Goal: Find specific page/section: Find specific page/section

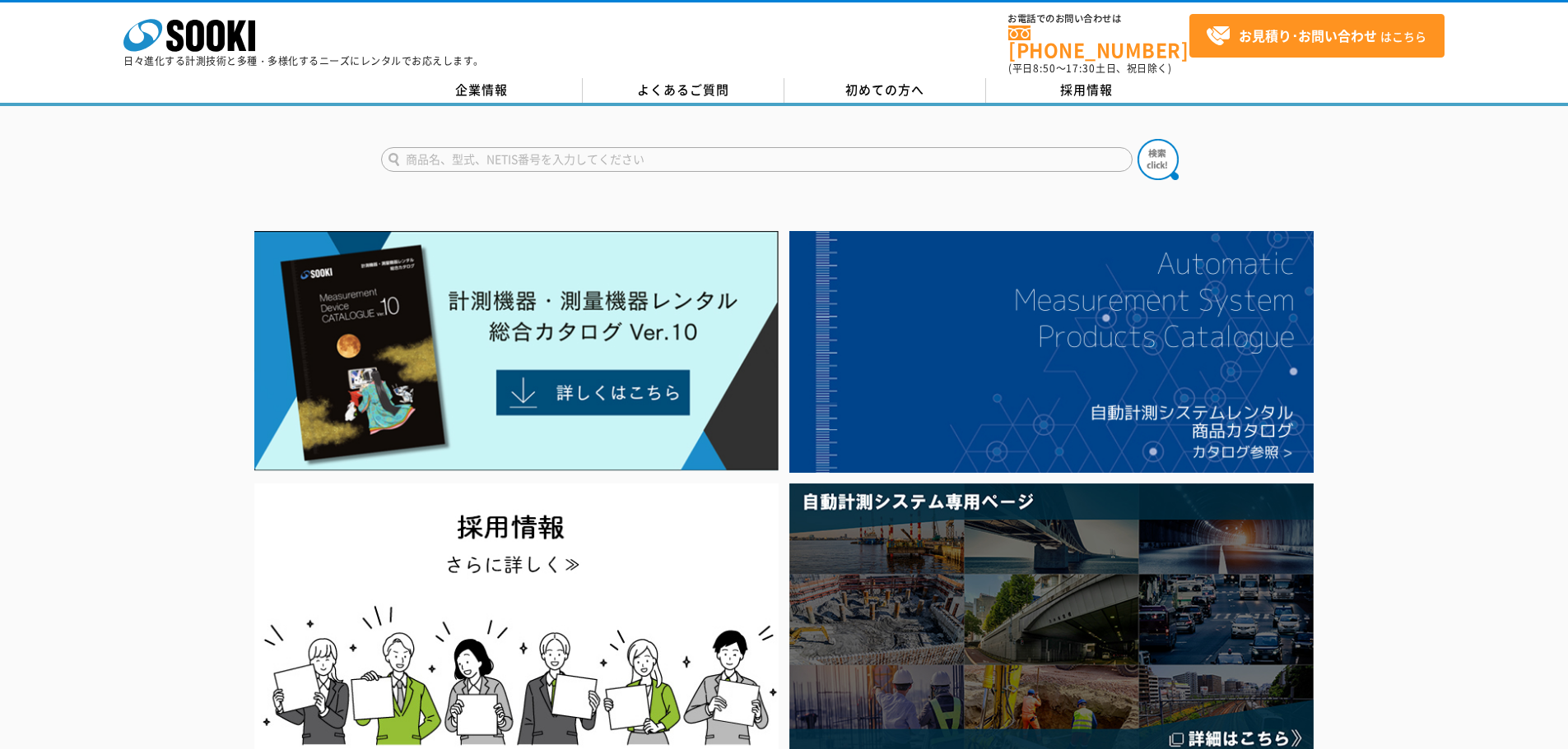
click at [697, 155] on input "text" at bounding box center [757, 159] width 751 height 25
type input "TR150"
click at [1138, 139] on button at bounding box center [1158, 159] width 41 height 41
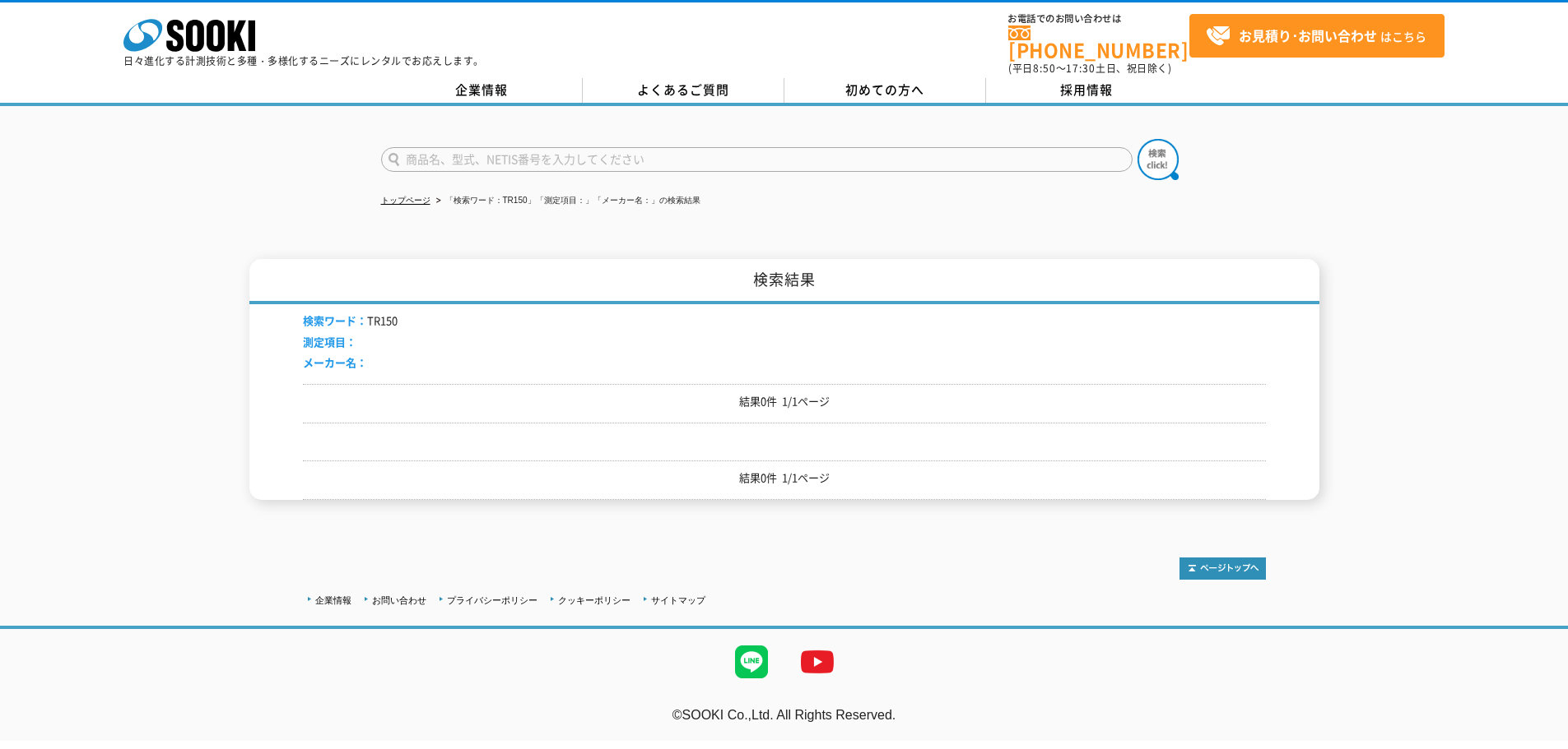
click at [493, 147] on input "text" at bounding box center [757, 159] width 751 height 25
type input "R"
type input "TR-150"
click at [1138, 139] on button at bounding box center [1158, 159] width 41 height 41
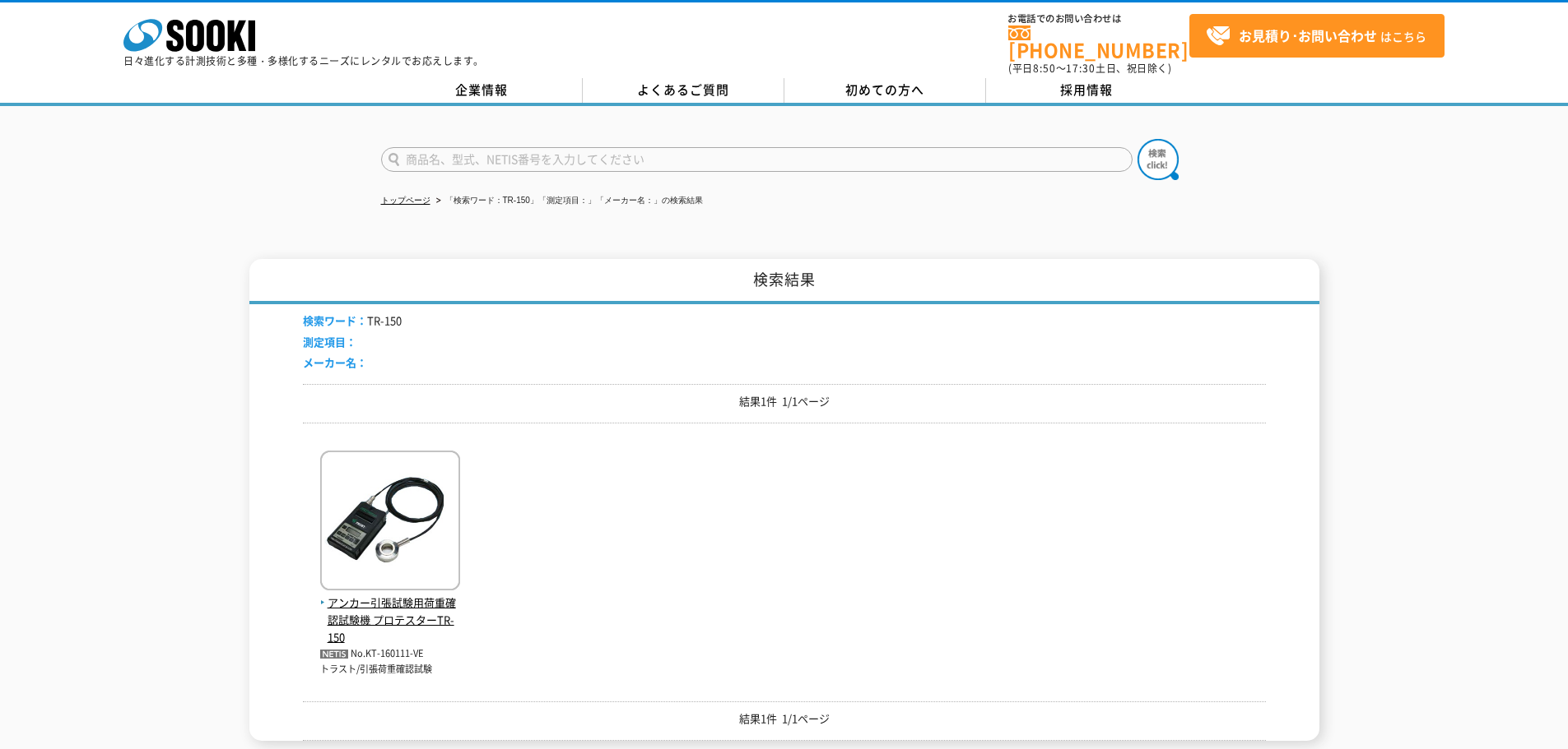
click at [561, 160] on input "text" at bounding box center [757, 159] width 751 height 25
type input "AT-10"
click at [1138, 139] on button at bounding box center [1158, 159] width 41 height 41
